Goal: Information Seeking & Learning: Find specific fact

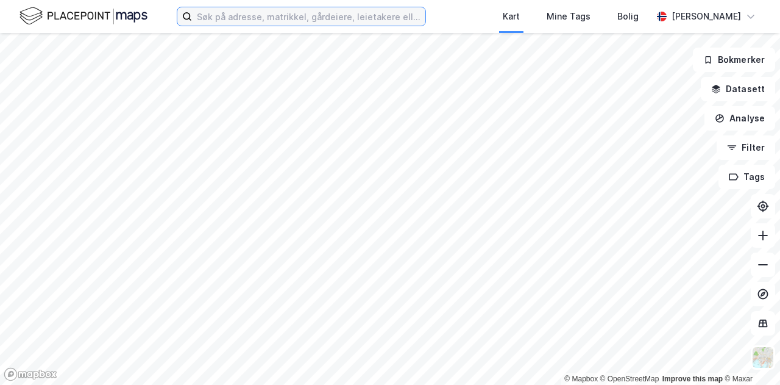
click at [217, 13] on input at bounding box center [308, 16] width 233 height 18
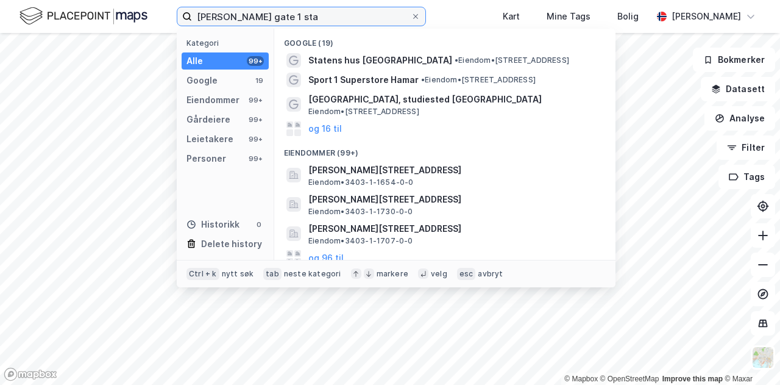
click at [283, 13] on input "[PERSON_NAME] gate 1 sta" at bounding box center [301, 16] width 219 height 18
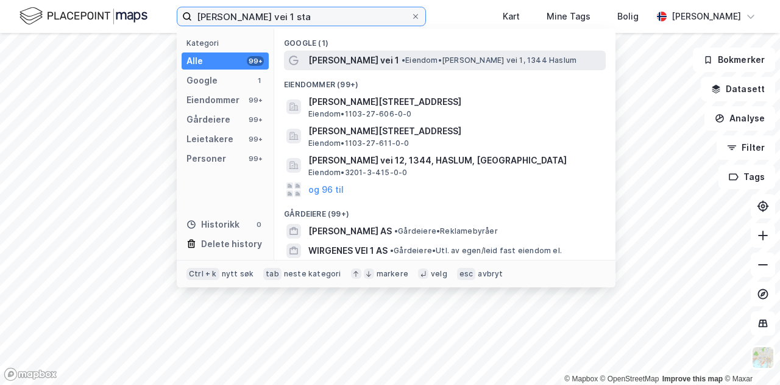
type input "[PERSON_NAME] vei 1 sta"
click at [349, 61] on span "[PERSON_NAME] vei 1" at bounding box center [353, 60] width 91 height 15
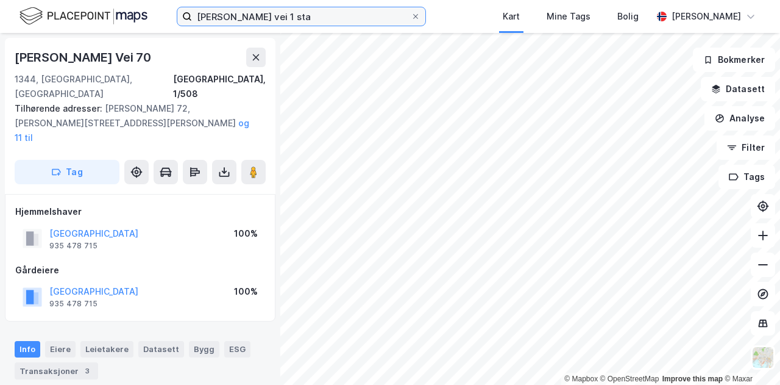
click at [330, 13] on input "[PERSON_NAME] vei 1 sta" at bounding box center [301, 16] width 219 height 18
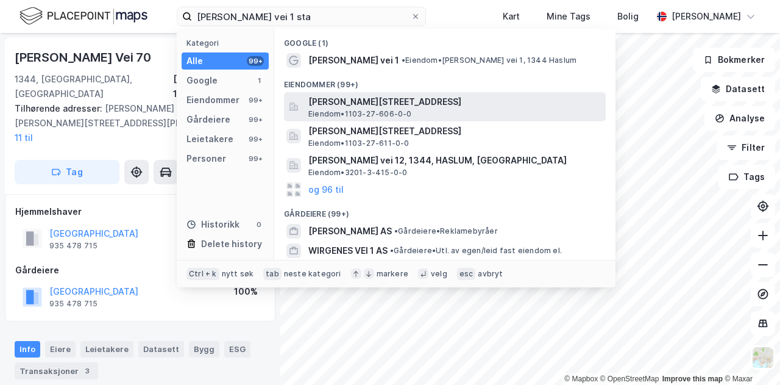
click at [382, 101] on span "[PERSON_NAME][STREET_ADDRESS]" at bounding box center [454, 101] width 293 height 15
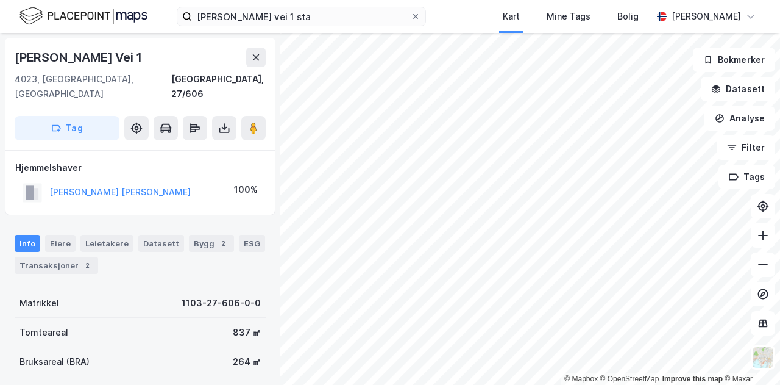
scroll to position [215, 0]
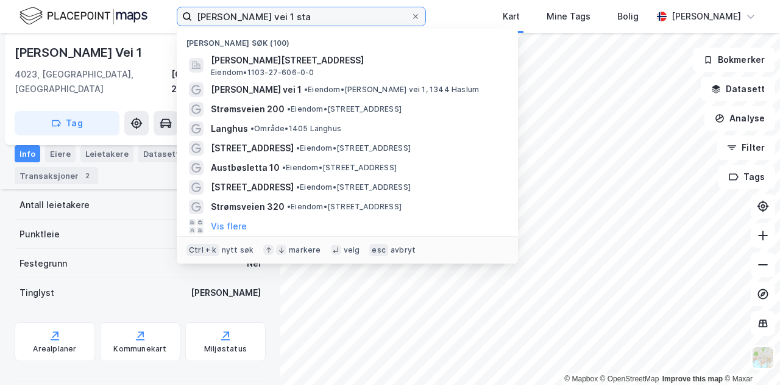
drag, startPoint x: 293, startPoint y: 13, endPoint x: 124, endPoint y: -7, distance: 170.6
click at [124, 0] on html "[PERSON_NAME] vei 1 sta Nylige søk (100) Gerhard [STREET_ADDRESS], [GEOGRAPHIC_…" at bounding box center [390, 192] width 780 height 385
click at [412, 16] on icon at bounding box center [415, 16] width 7 height 7
click at [408, 16] on input "[PERSON_NAME] vei 1 sta" at bounding box center [301, 16] width 219 height 18
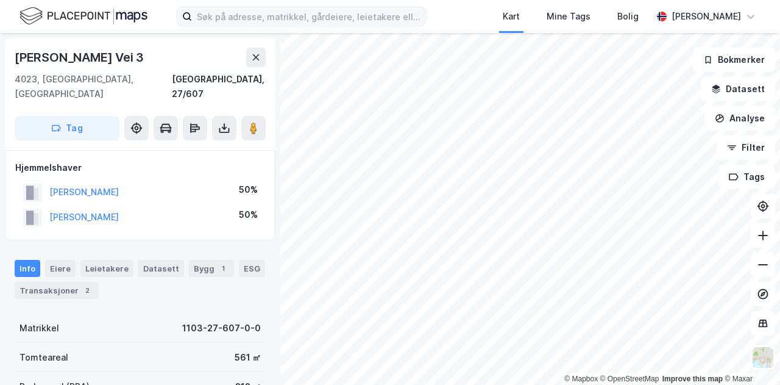
click at [119, 210] on div "[PERSON_NAME]" at bounding box center [83, 217] width 69 height 15
click at [0, 0] on button "[PERSON_NAME]" at bounding box center [0, 0] width 0 height 0
